Goal: Register for event/course

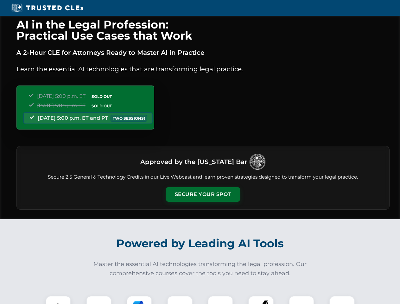
click at [203, 195] on button "Secure Your Spot" at bounding box center [203, 194] width 74 height 15
click at [58, 300] on img at bounding box center [58, 308] width 18 height 18
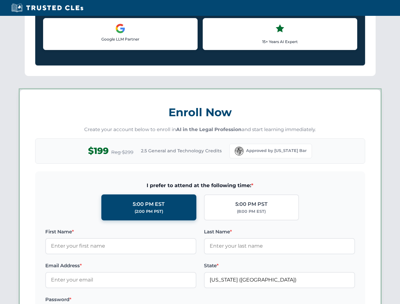
click at [99, 300] on label "Password *" at bounding box center [120, 300] width 151 height 8
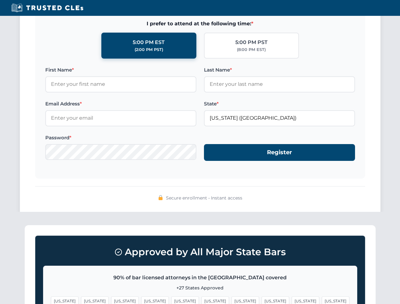
click at [201, 300] on span "[US_STATE]" at bounding box center [215, 301] width 28 height 9
click at [232, 300] on span "[US_STATE]" at bounding box center [246, 301] width 28 height 9
click at [292, 300] on span "[US_STATE]" at bounding box center [306, 301] width 28 height 9
